Goal: Task Accomplishment & Management: Use online tool/utility

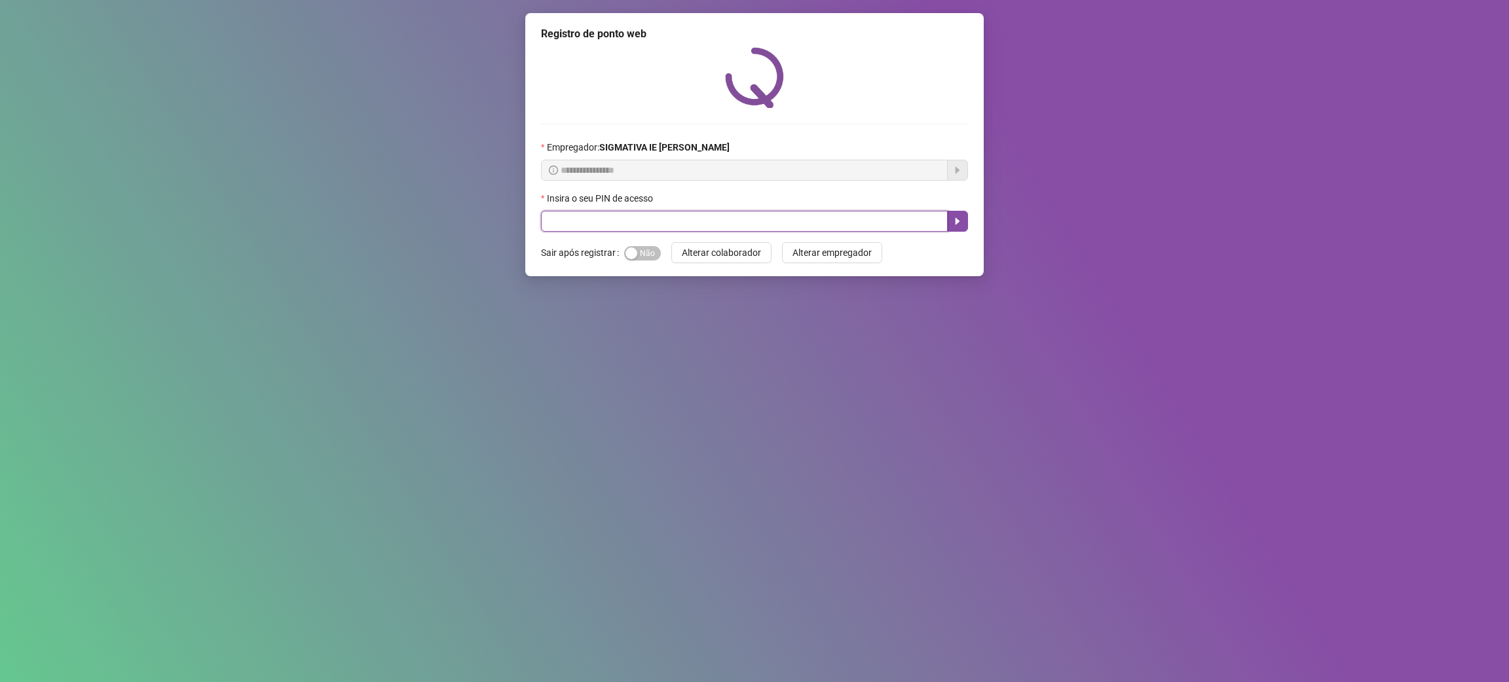
drag, startPoint x: 612, startPoint y: 222, endPoint x: 614, endPoint y: 210, distance: 12.5
click at [612, 221] on input "text" at bounding box center [744, 221] width 407 height 21
type input "*"
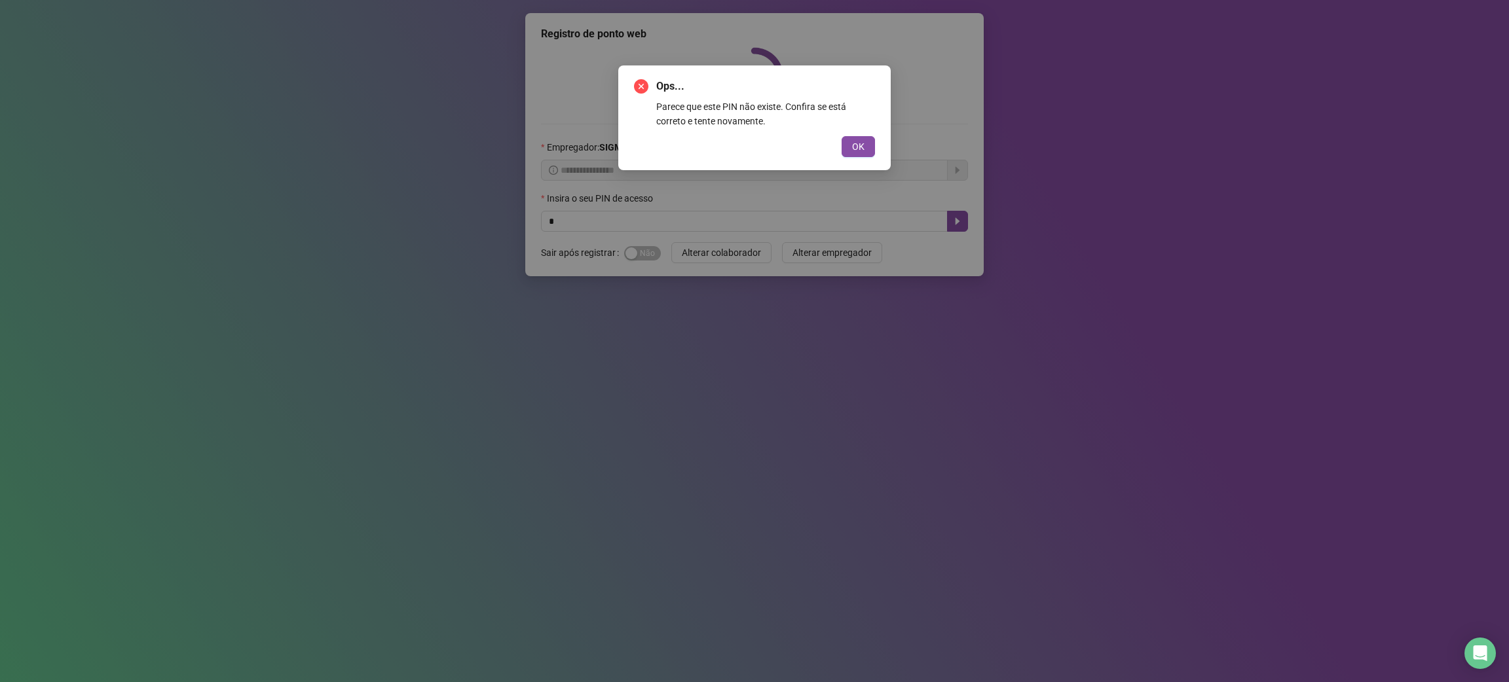
drag, startPoint x: 862, startPoint y: 140, endPoint x: 748, endPoint y: 168, distance: 117.8
click at [862, 141] on span "OK" at bounding box center [858, 146] width 12 height 14
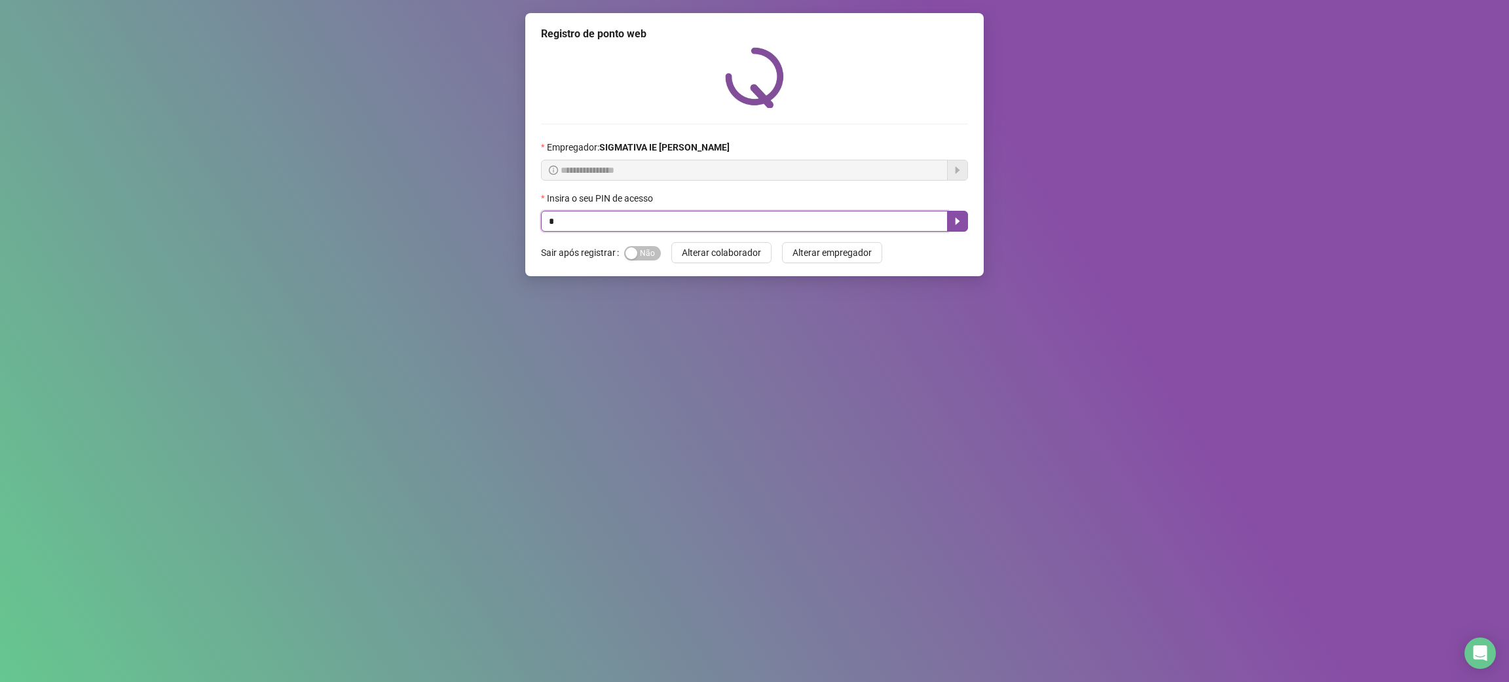
click at [658, 215] on input "*" at bounding box center [744, 221] width 407 height 21
click at [655, 221] on input "*" at bounding box center [744, 221] width 407 height 21
click at [591, 217] on input "*" at bounding box center [744, 221] width 407 height 21
type input "*****"
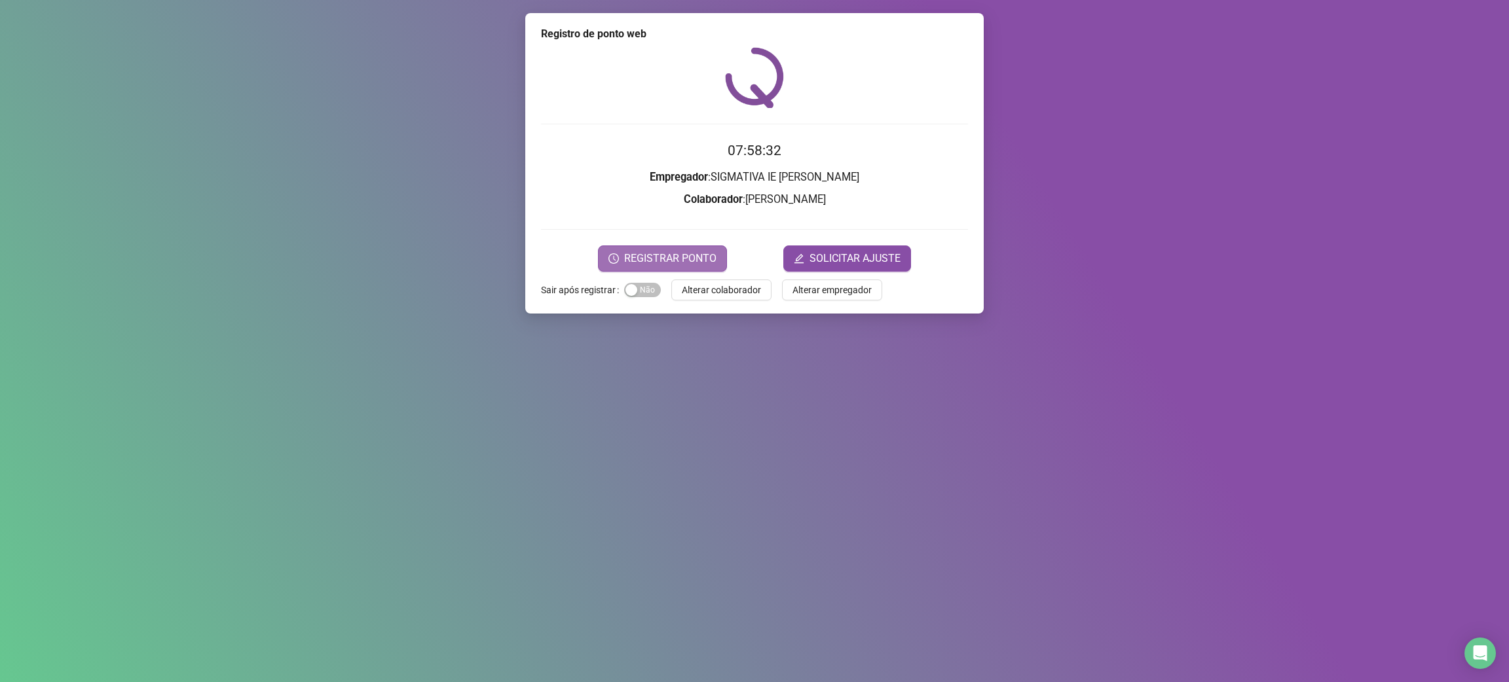
click at [663, 255] on span "REGISTRAR PONTO" at bounding box center [670, 259] width 92 height 16
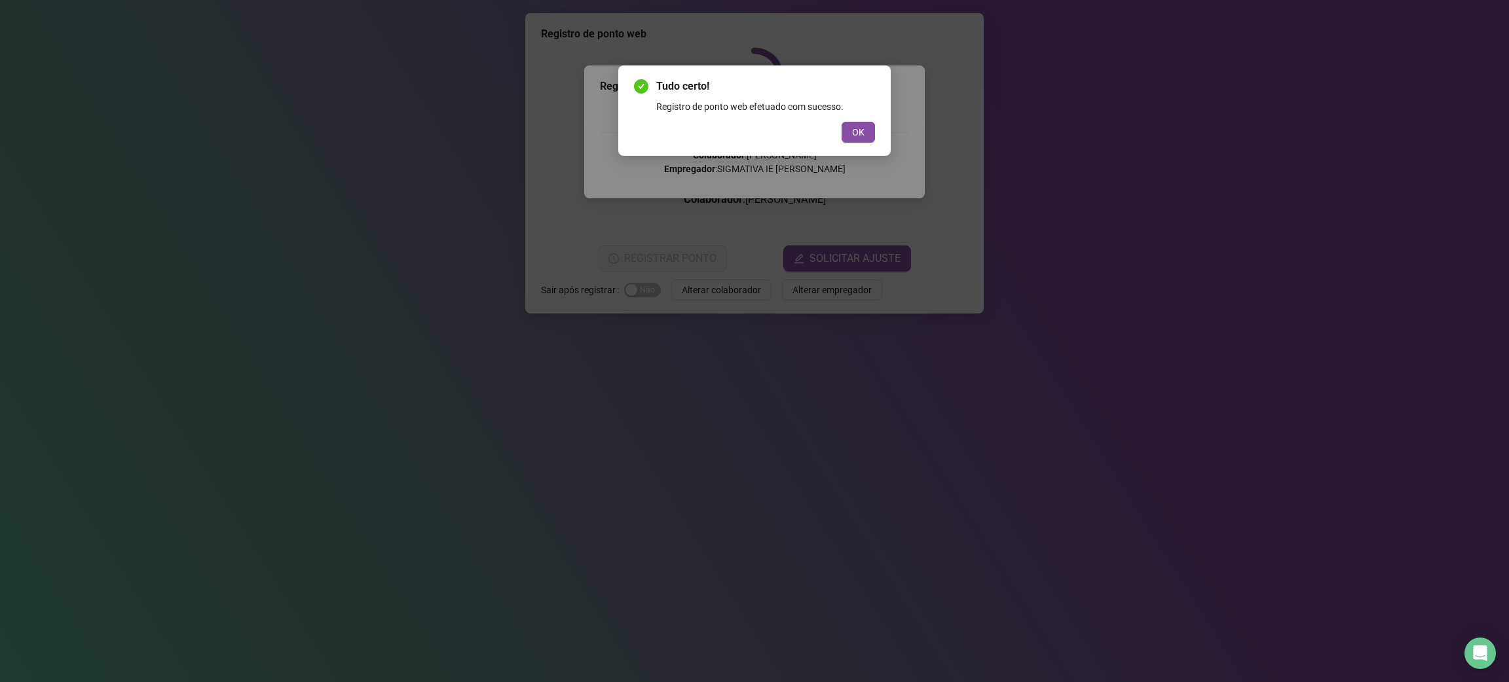
drag, startPoint x: 847, startPoint y: 141, endPoint x: 834, endPoint y: 153, distance: 17.6
click at [838, 152] on div "Tudo certo! Registro de ponto web efetuado com sucesso. OK" at bounding box center [754, 110] width 272 height 90
drag, startPoint x: 530, startPoint y: 381, endPoint x: 484, endPoint y: 302, distance: 91.0
click at [525, 379] on div "Tudo certo! Registro de ponto web efetuado com sucesso. OK" at bounding box center [754, 341] width 1509 height 682
click at [868, 122] on button "OK" at bounding box center [857, 132] width 33 height 21
